Goal: Information Seeking & Learning: Learn about a topic

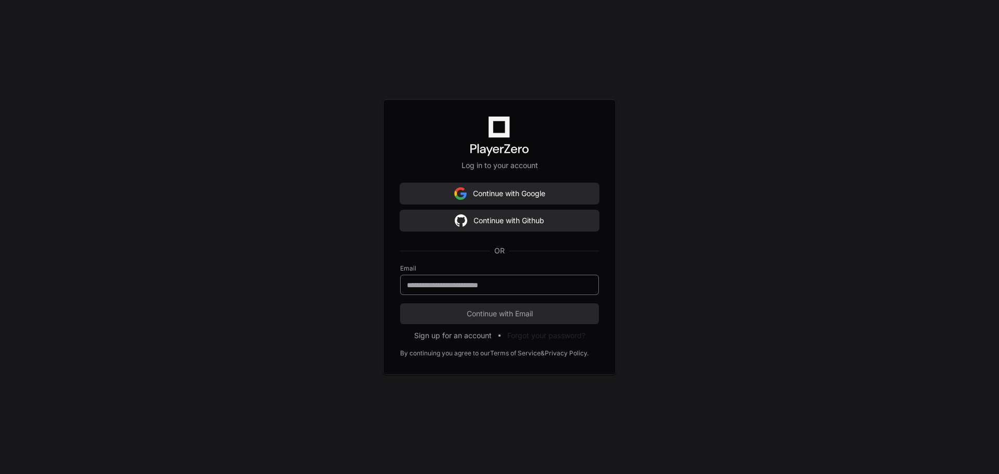
click at [583, 285] on keeper-lock "Open Keeper Popup" at bounding box center [584, 284] width 12 height 12
click at [582, 285] on keeper-lock "Open Keeper Popup" at bounding box center [584, 284] width 12 height 12
type input "**********"
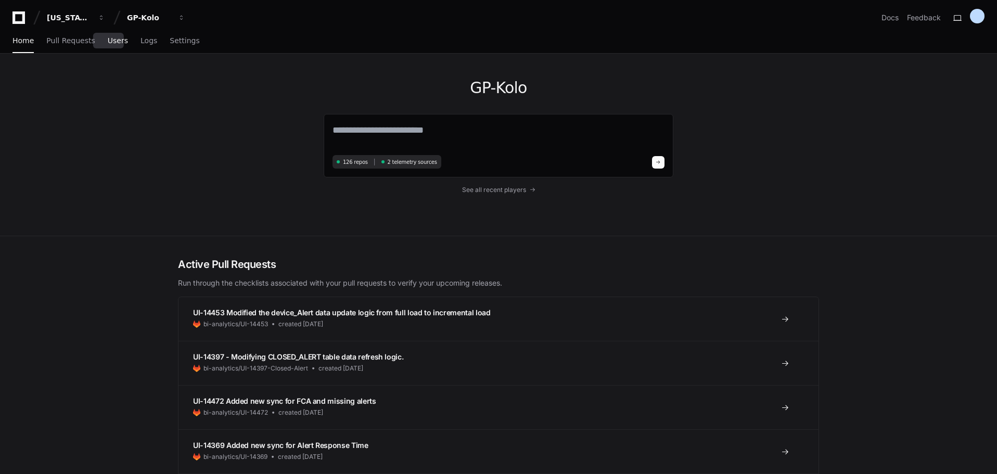
click at [108, 40] on span "Users" at bounding box center [118, 40] width 20 height 6
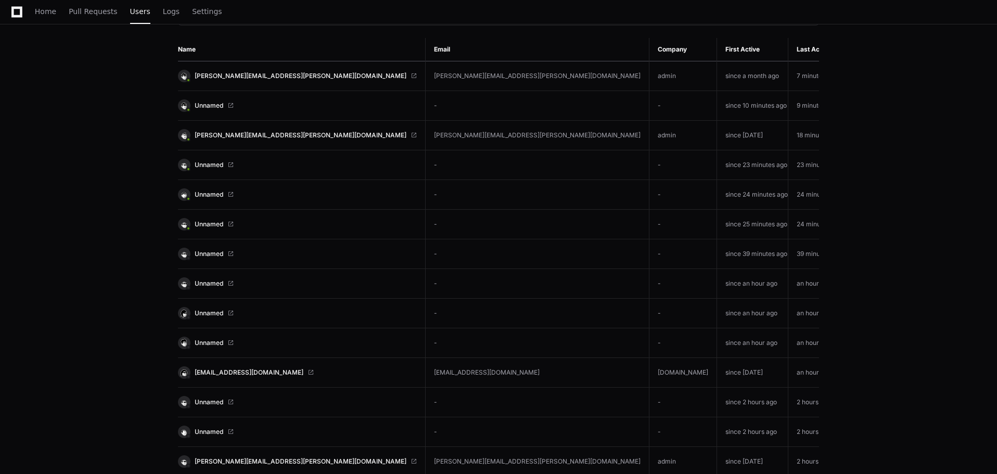
scroll to position [156, 0]
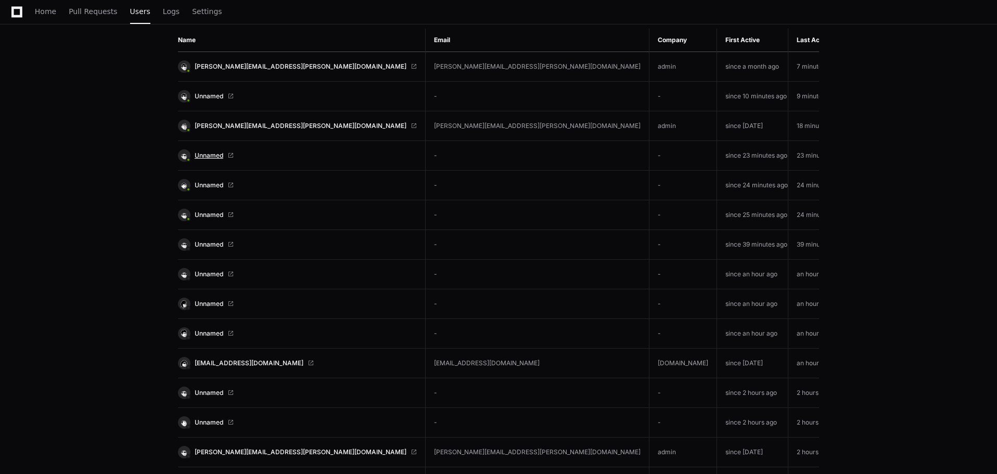
click at [216, 156] on span "Unnamed" at bounding box center [209, 155] width 29 height 8
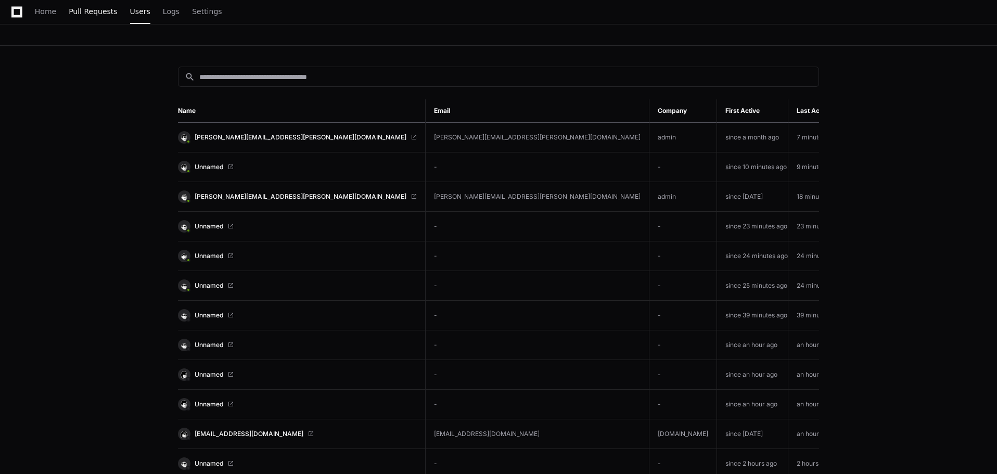
scroll to position [0, 0]
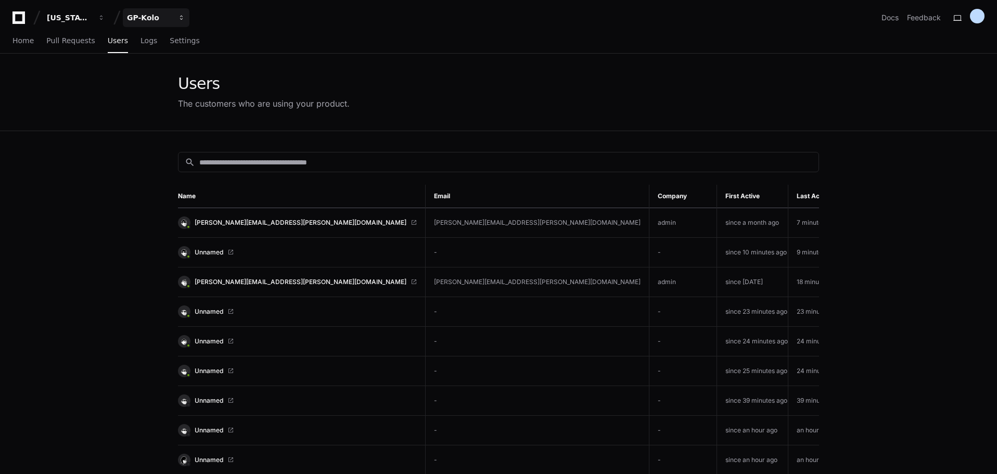
click at [92, 18] on div "GP-Kolo" at bounding box center [69, 17] width 45 height 10
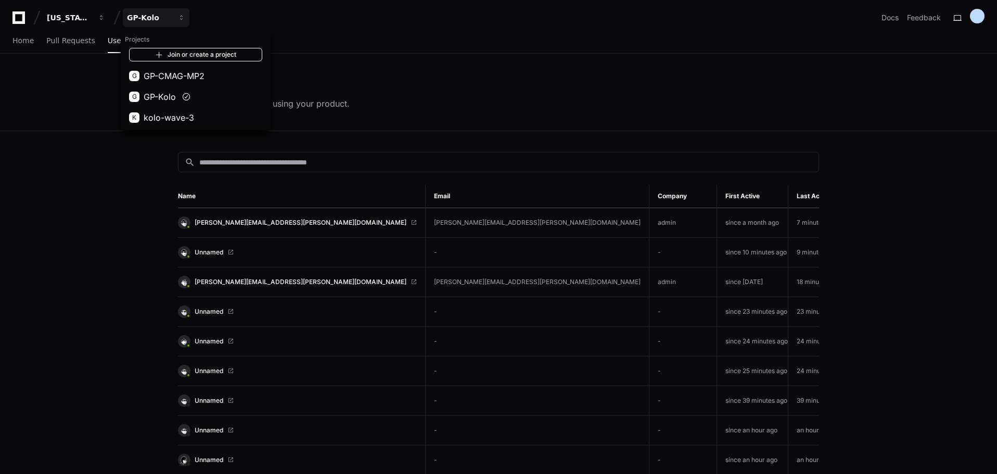
click at [171, 55] on link "Join or create a project" at bounding box center [195, 55] width 133 height 14
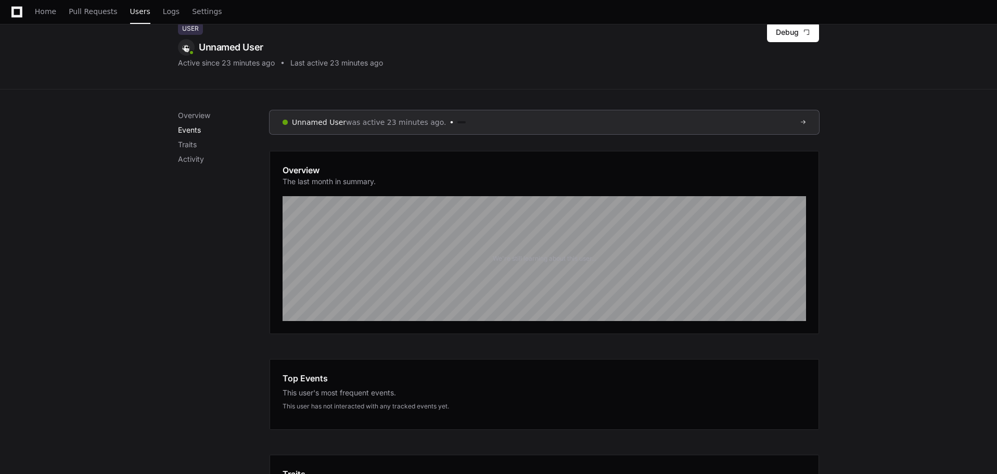
click at [193, 131] on p "Events" at bounding box center [224, 130] width 92 height 10
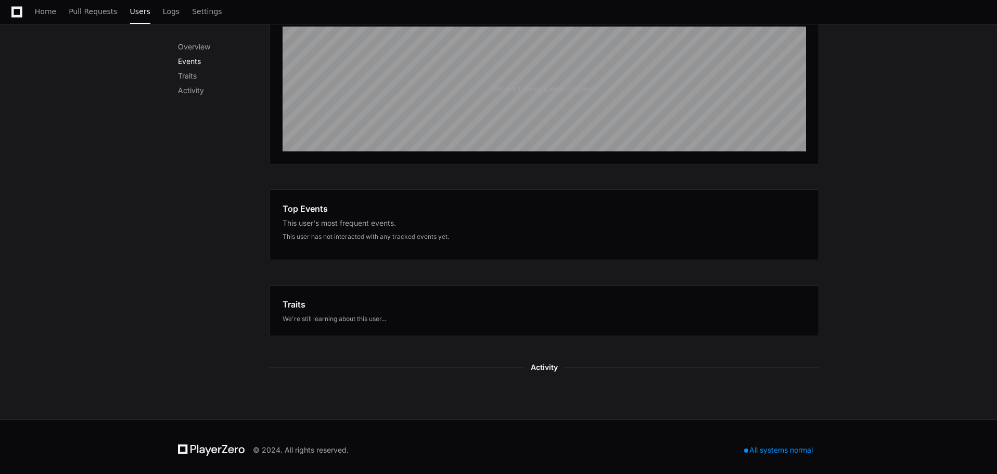
scroll to position [228, 0]
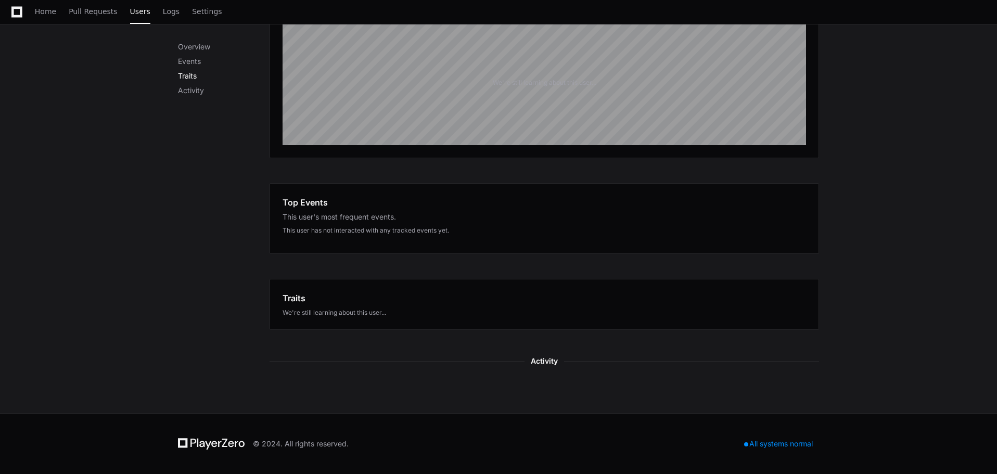
click at [189, 79] on p "Traits" at bounding box center [224, 76] width 92 height 10
click at [188, 91] on p "Activity" at bounding box center [224, 90] width 92 height 10
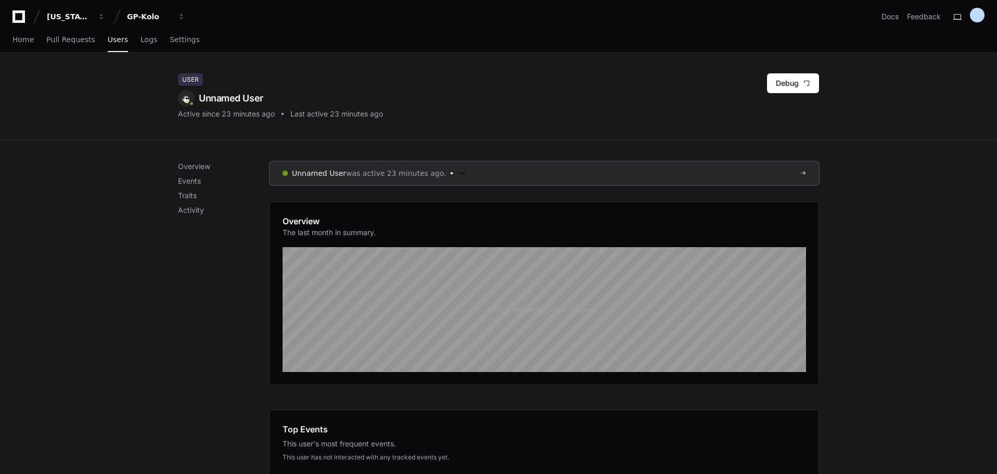
scroll to position [0, 0]
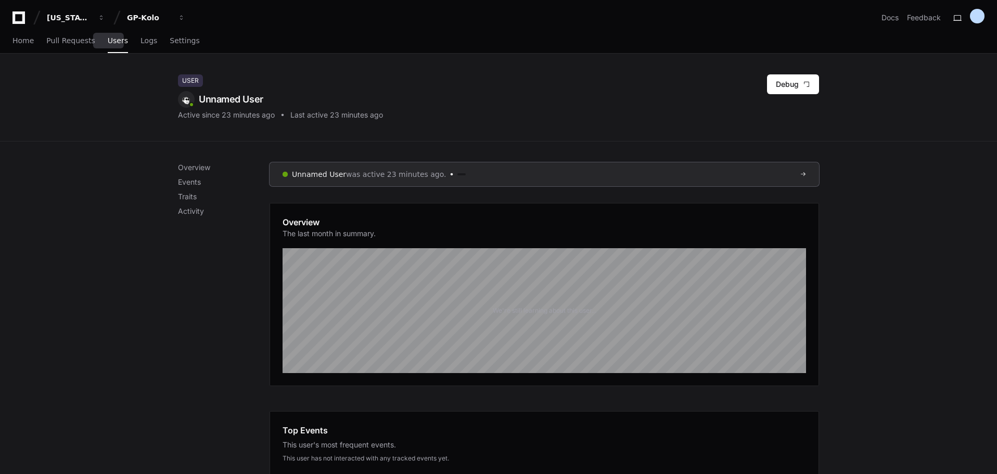
click at [108, 42] on span "Users" at bounding box center [118, 40] width 20 height 6
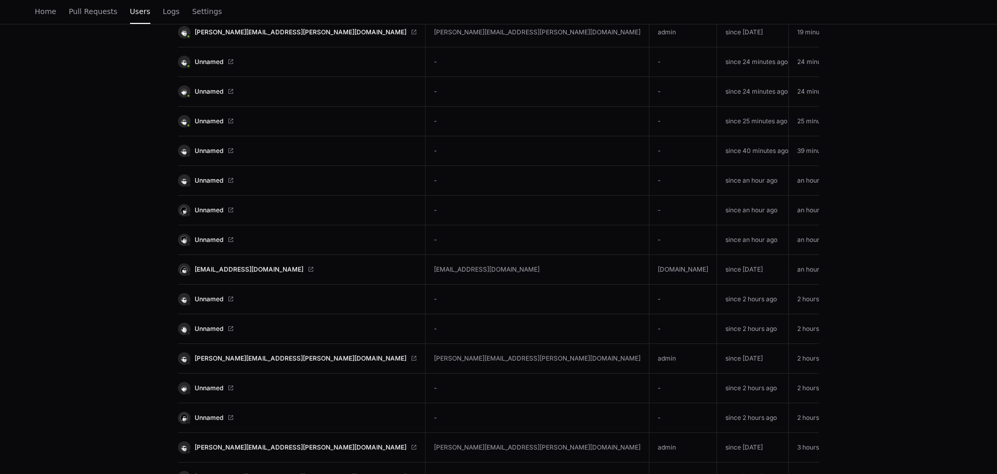
scroll to position [260, 0]
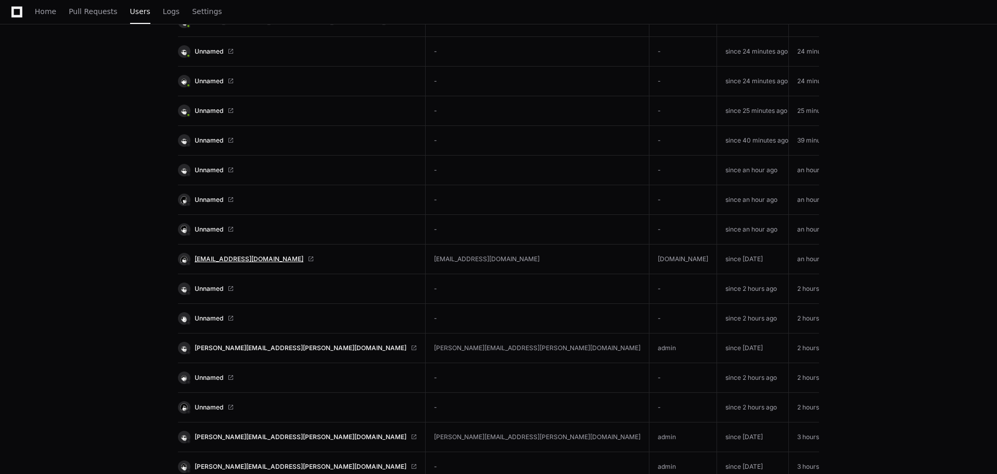
click at [261, 257] on span "[EMAIL_ADDRESS][DOMAIN_NAME]" at bounding box center [249, 259] width 109 height 8
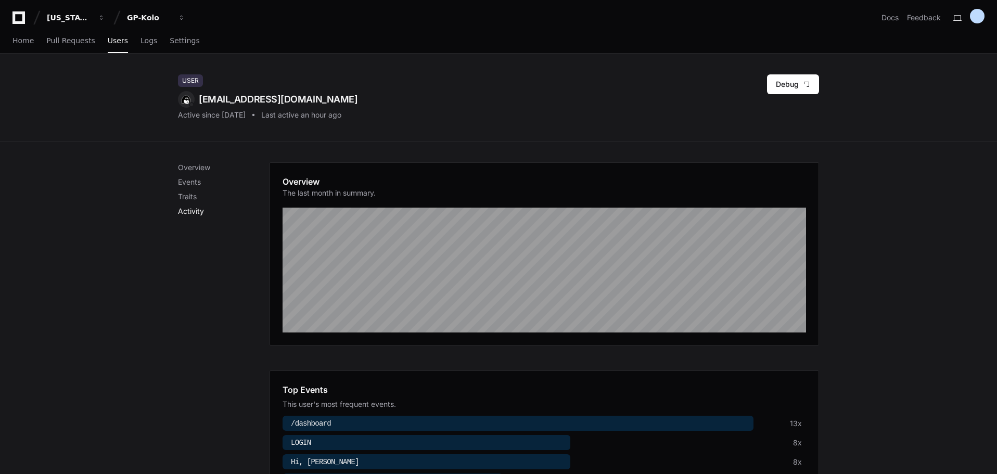
click at [191, 209] on p "Activity" at bounding box center [224, 211] width 92 height 10
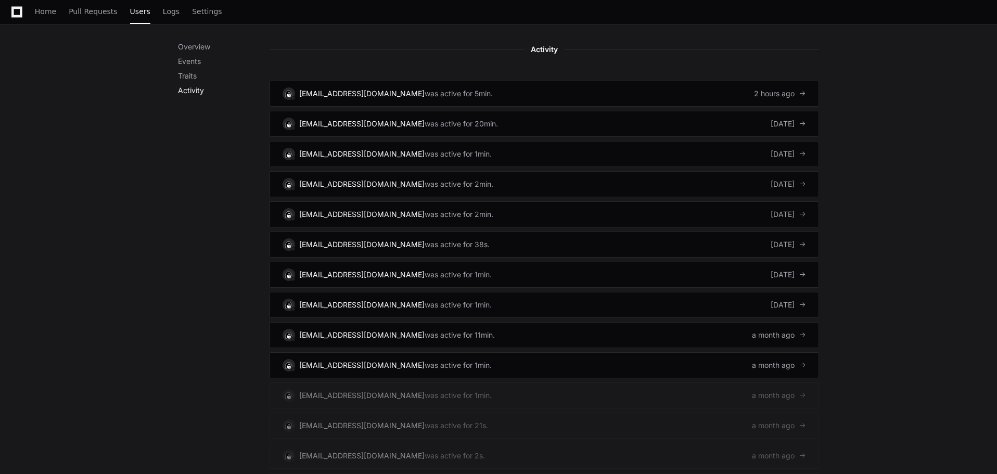
scroll to position [627, 0]
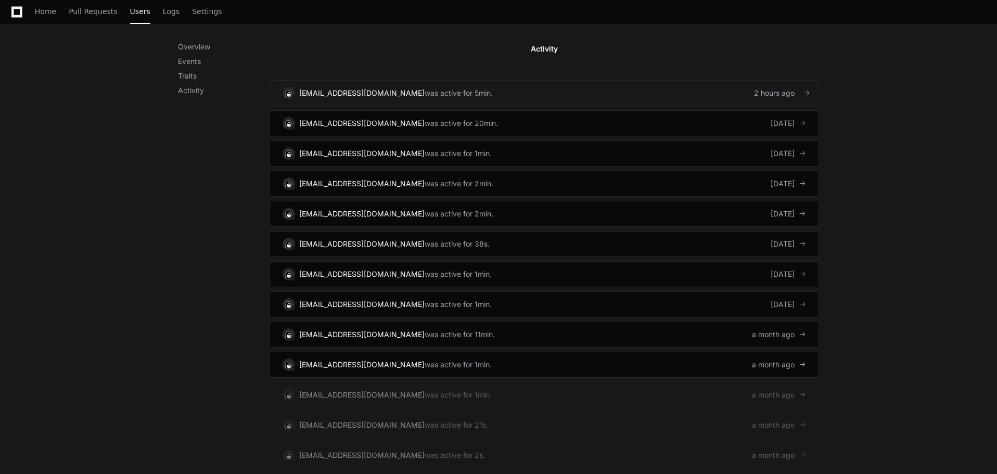
click at [806, 94] on span at bounding box center [806, 92] width 7 height 7
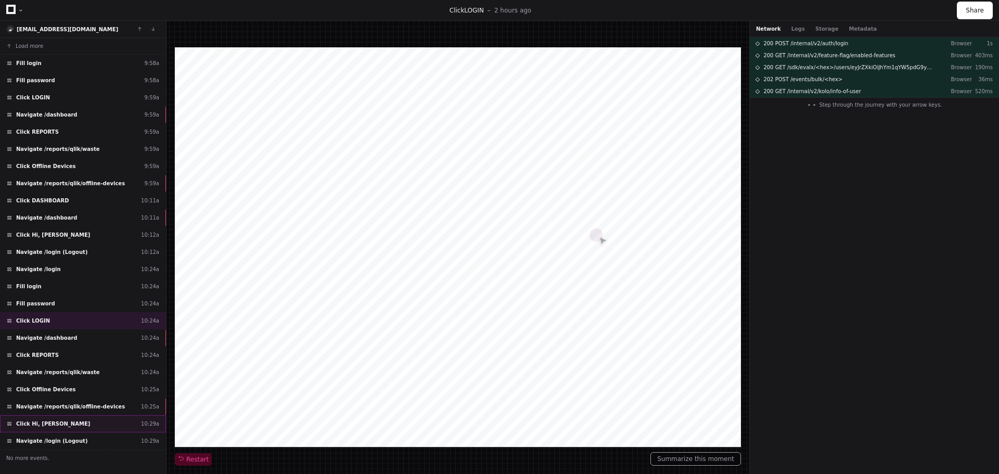
click at [38, 422] on span "Click Hi, April Mason" at bounding box center [53, 424] width 74 height 8
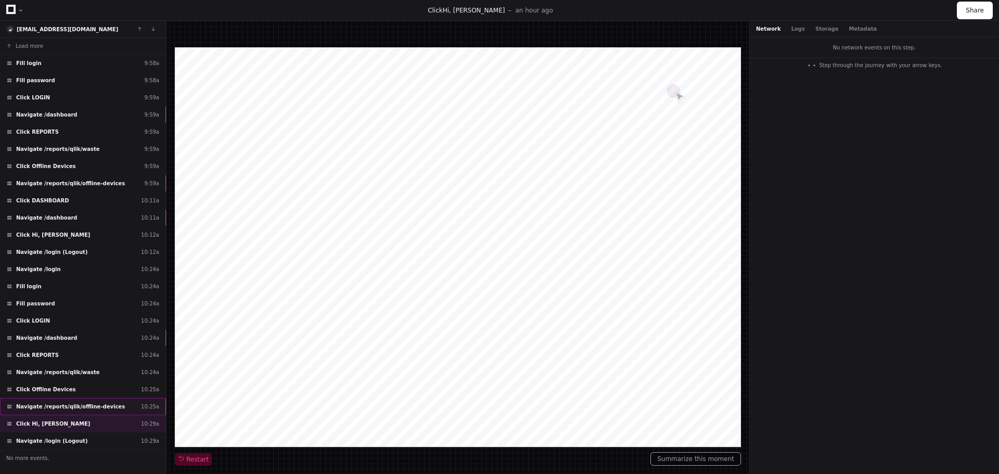
click at [43, 405] on span "Navigate /reports/qlik/offline-devices" at bounding box center [70, 407] width 109 height 8
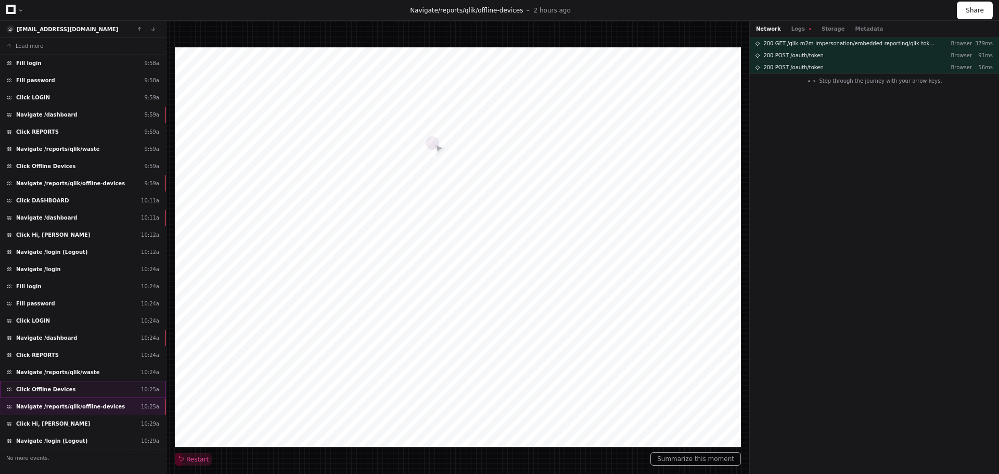
click at [40, 389] on span "Click Offline Devices" at bounding box center [45, 389] width 59 height 8
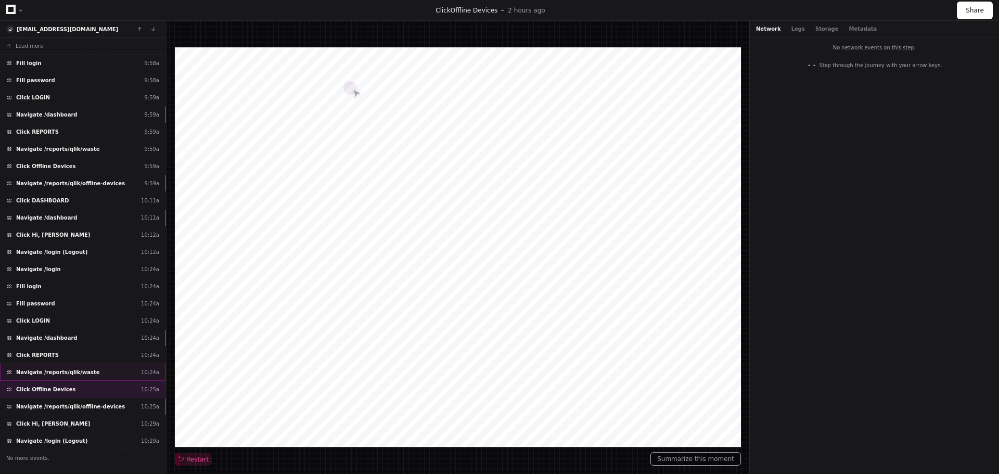
click at [38, 374] on span "Navigate /reports/qlik/waste" at bounding box center [58, 372] width 84 height 8
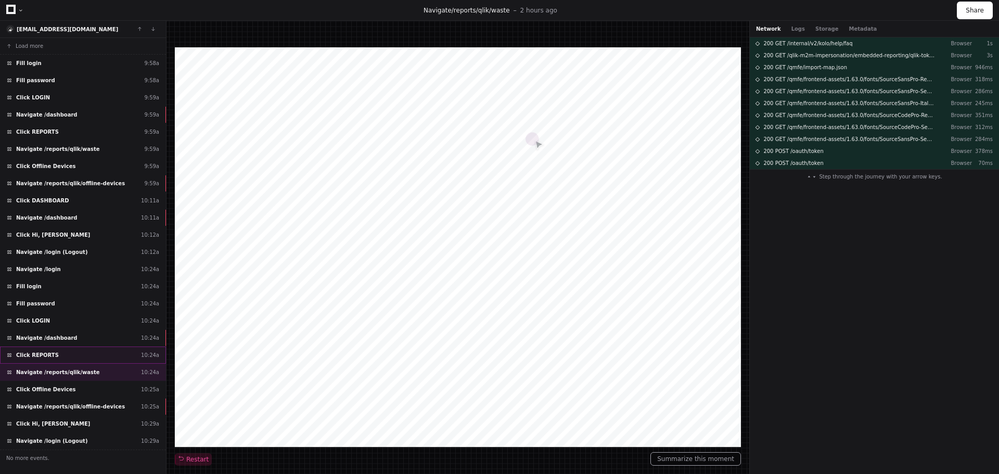
click at [29, 354] on span "Click REPORTS" at bounding box center [37, 355] width 43 height 8
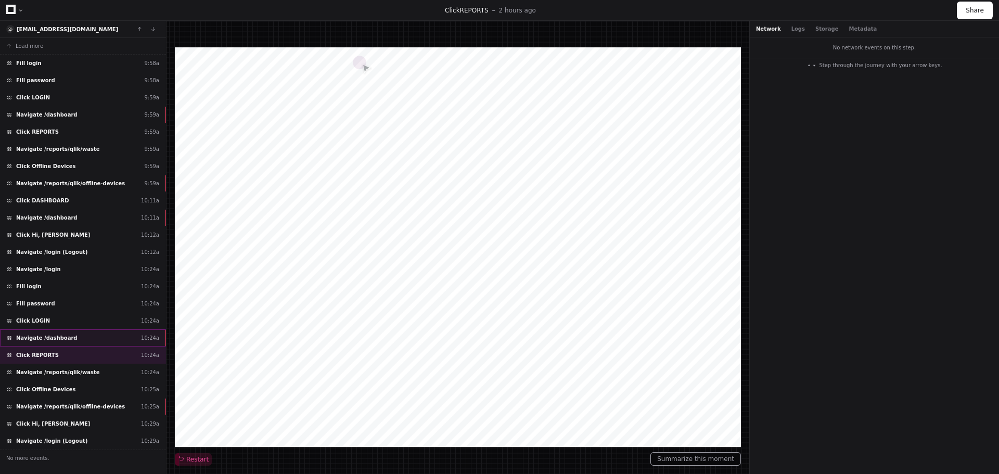
click at [53, 340] on span "Navigate /dashboard" at bounding box center [46, 338] width 61 height 8
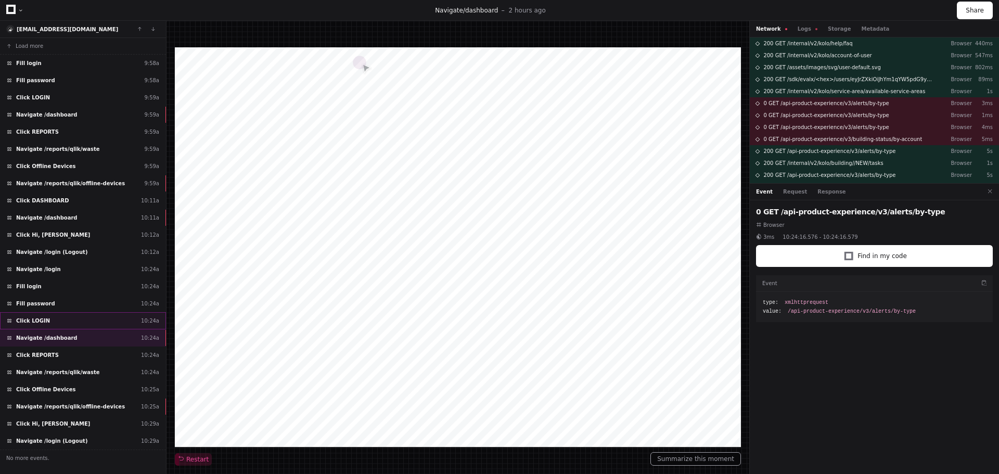
click at [77, 320] on div "Click LOGIN 10:24a" at bounding box center [83, 320] width 166 height 17
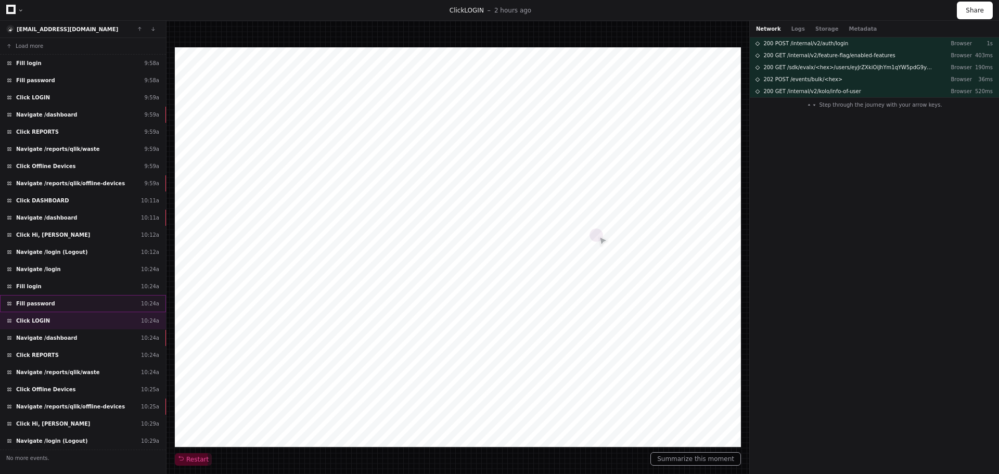
click at [72, 304] on div "Fill password 10:24a" at bounding box center [83, 303] width 166 height 17
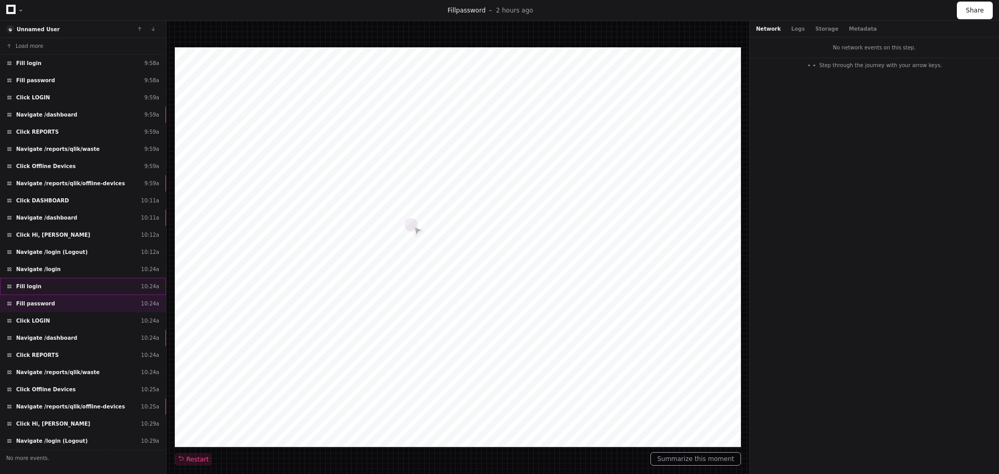
click at [69, 287] on div "Fill login 10:24a" at bounding box center [83, 286] width 166 height 17
click at [66, 269] on div "Navigate /login 10:24a" at bounding box center [83, 269] width 166 height 17
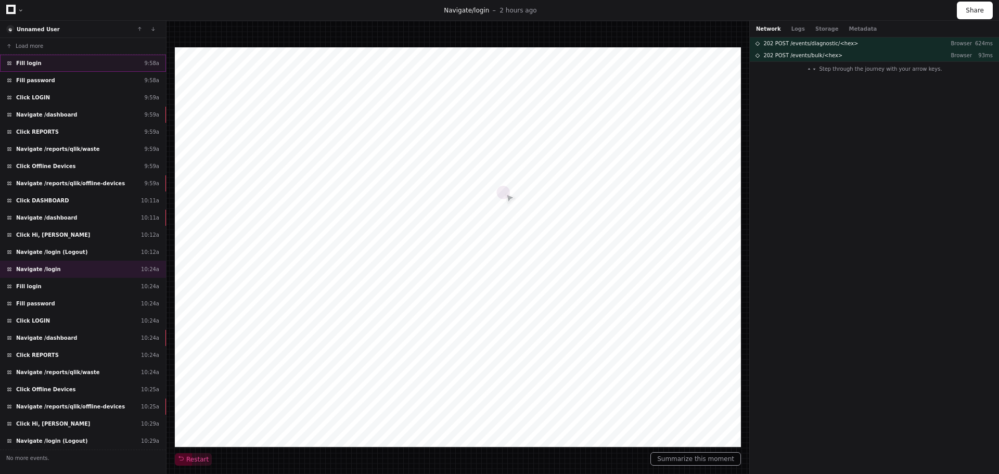
click at [41, 70] on div "Fill login 9:58a" at bounding box center [83, 63] width 166 height 17
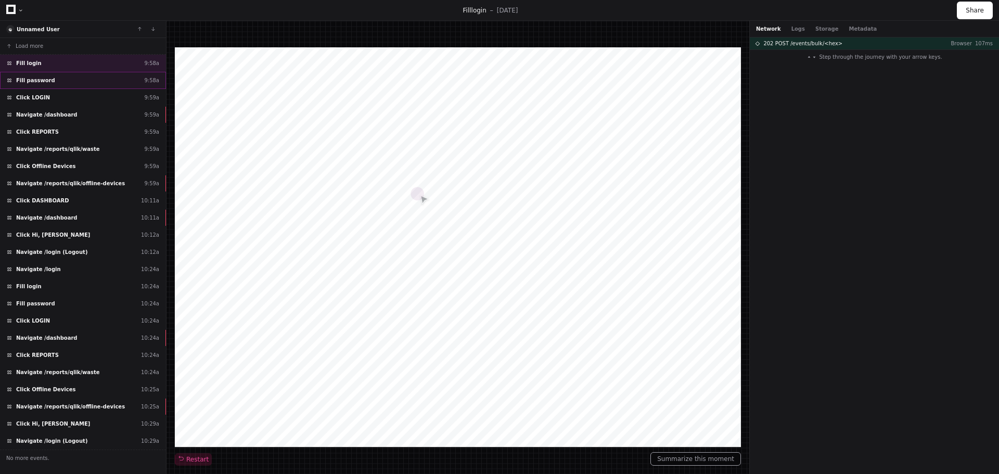
click at [36, 82] on span "Fill password" at bounding box center [35, 80] width 39 height 8
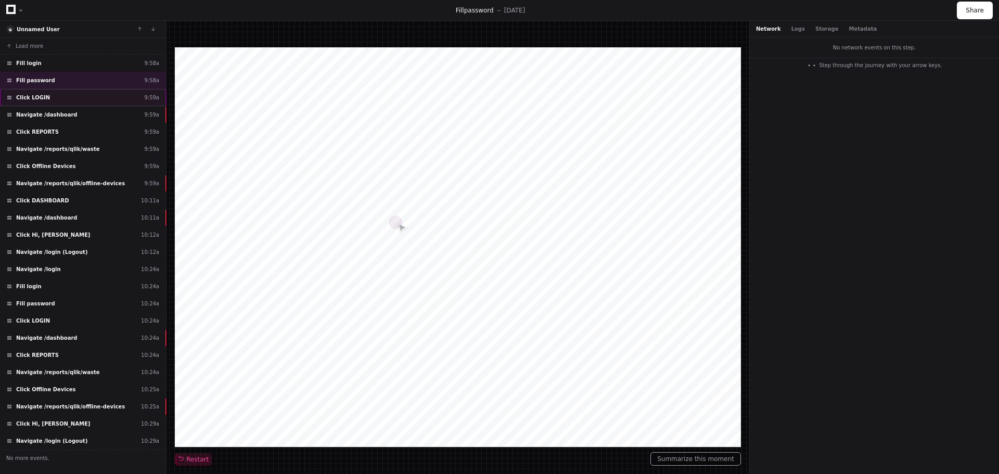
click at [31, 95] on span "Click LOGIN" at bounding box center [33, 98] width 34 height 8
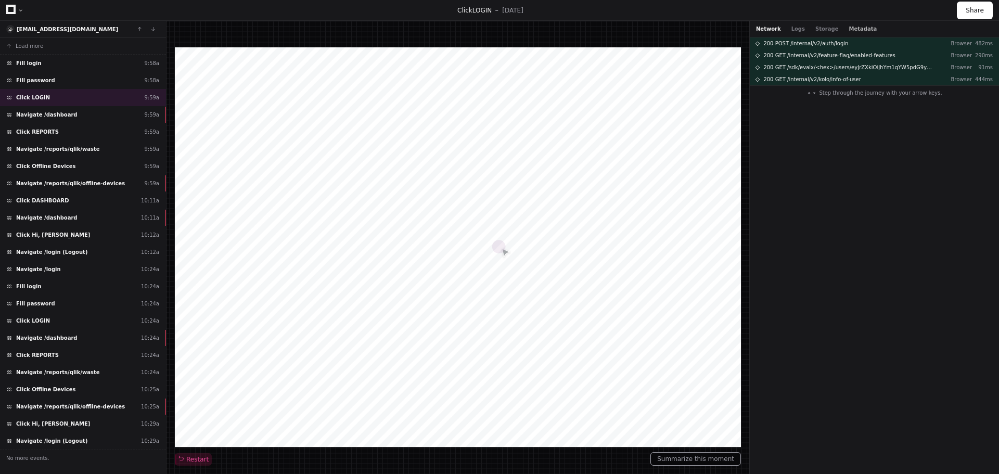
click at [848, 30] on button "Metadata" at bounding box center [862, 29] width 28 height 8
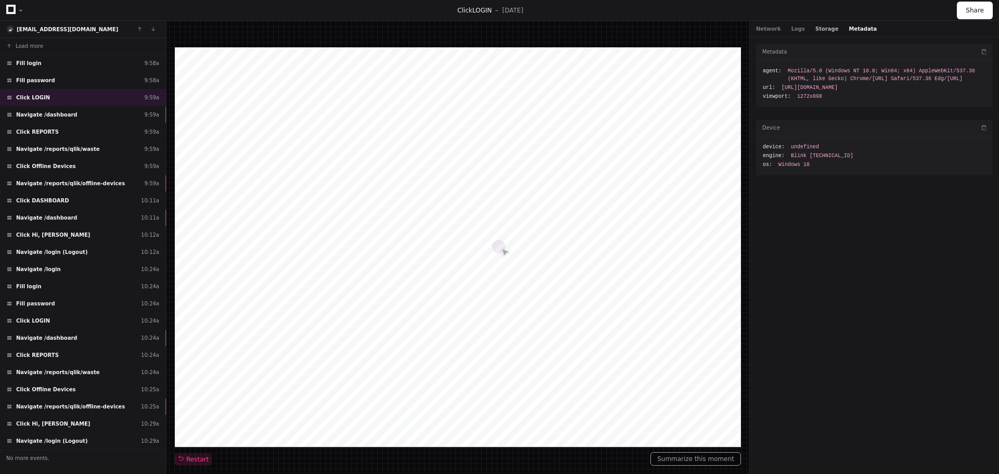
click at [815, 28] on button "Storage" at bounding box center [826, 29] width 23 height 8
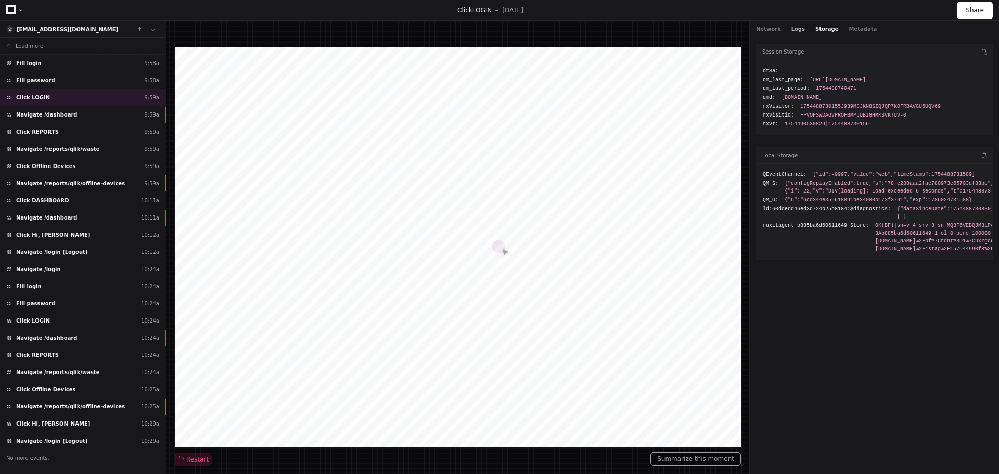
click at [791, 31] on button "Logs" at bounding box center [798, 29] width 14 height 8
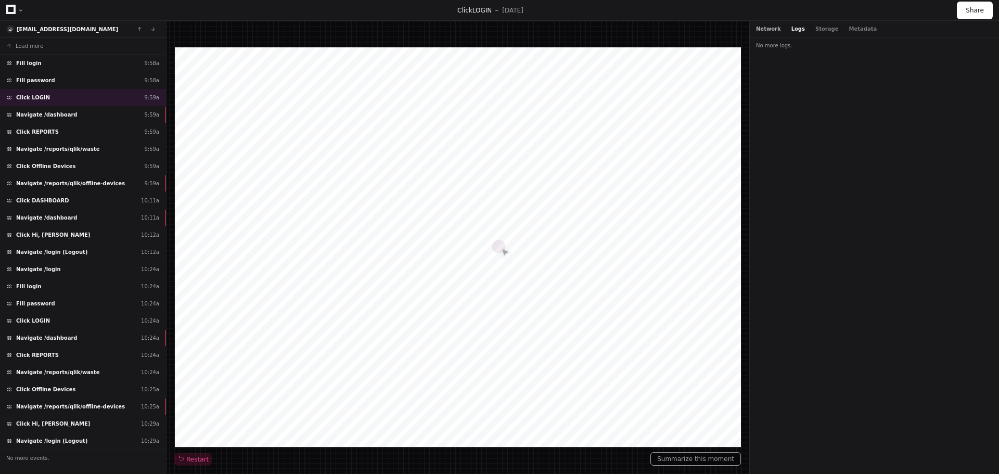
click at [768, 28] on button "Network" at bounding box center [768, 29] width 25 height 8
